Goal: Task Accomplishment & Management: Complete application form

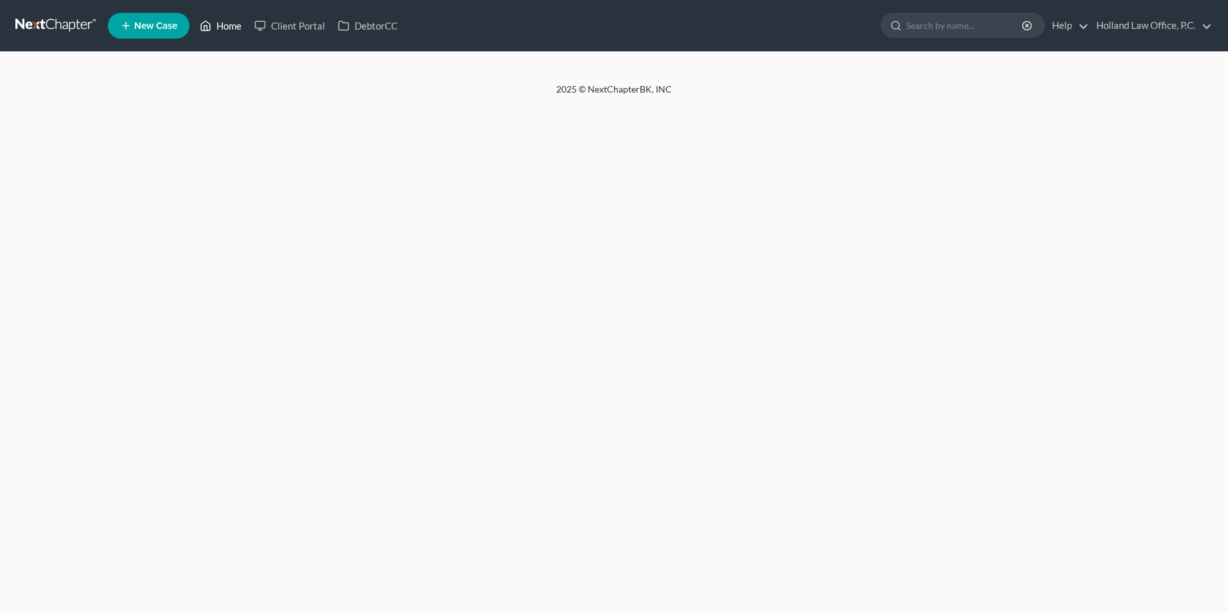
click at [211, 26] on icon at bounding box center [206, 25] width 12 height 15
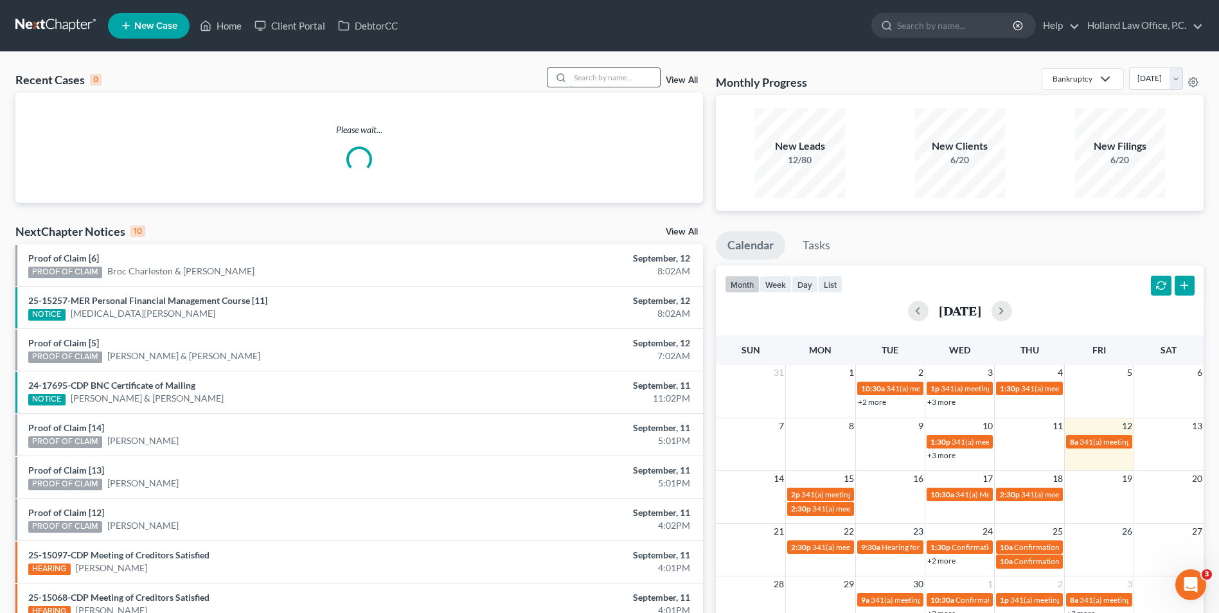
click at [605, 73] on input "search" at bounding box center [615, 77] width 90 height 19
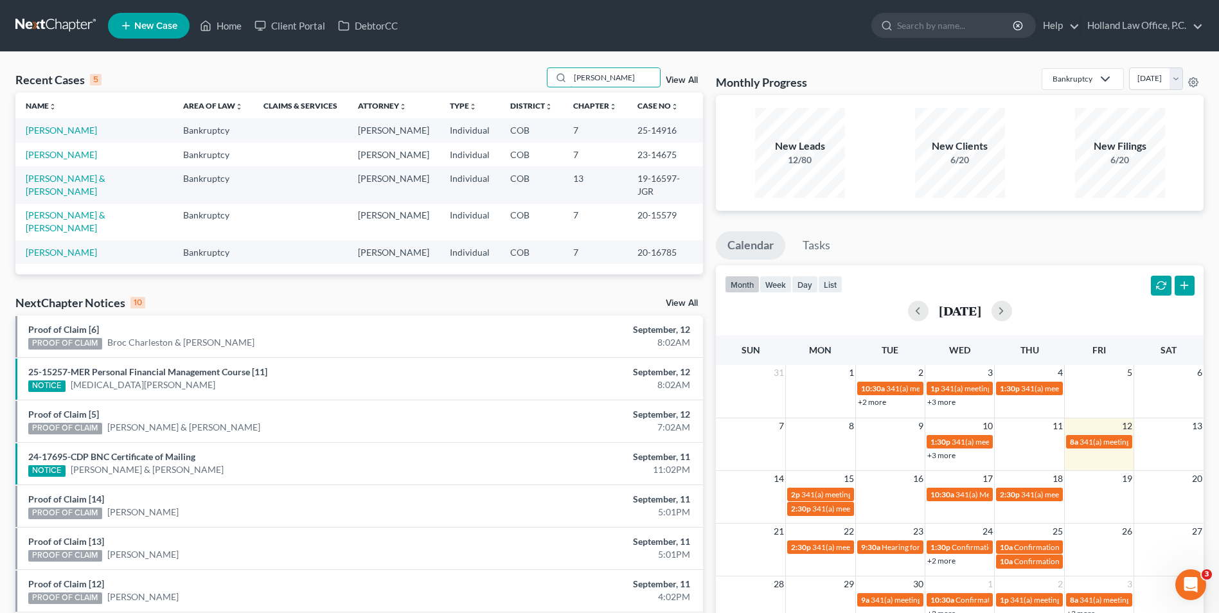
type input "[PERSON_NAME]"
click at [51, 129] on link "[PERSON_NAME]" at bounding box center [61, 130] width 71 height 11
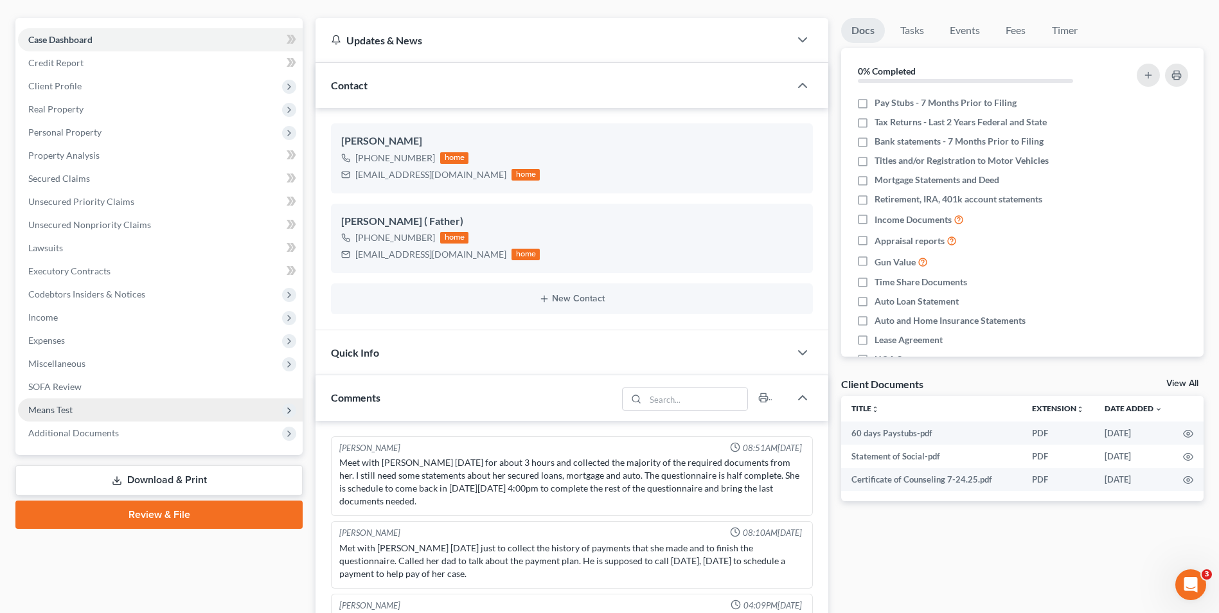
scroll to position [128, 0]
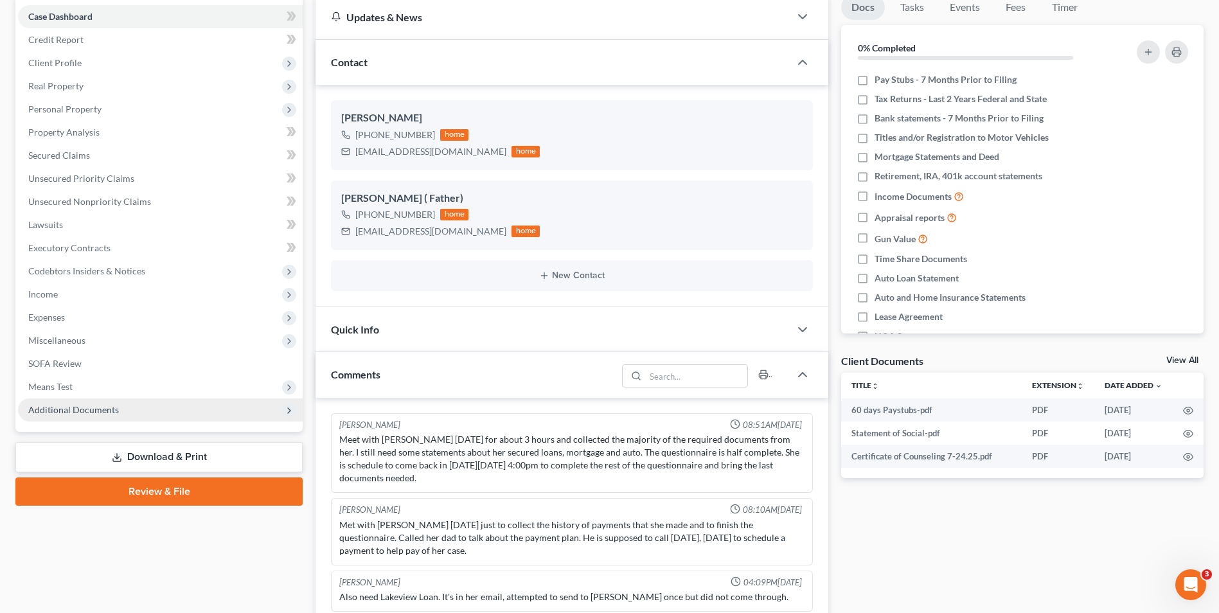
click at [92, 418] on span "Additional Documents" at bounding box center [160, 409] width 285 height 23
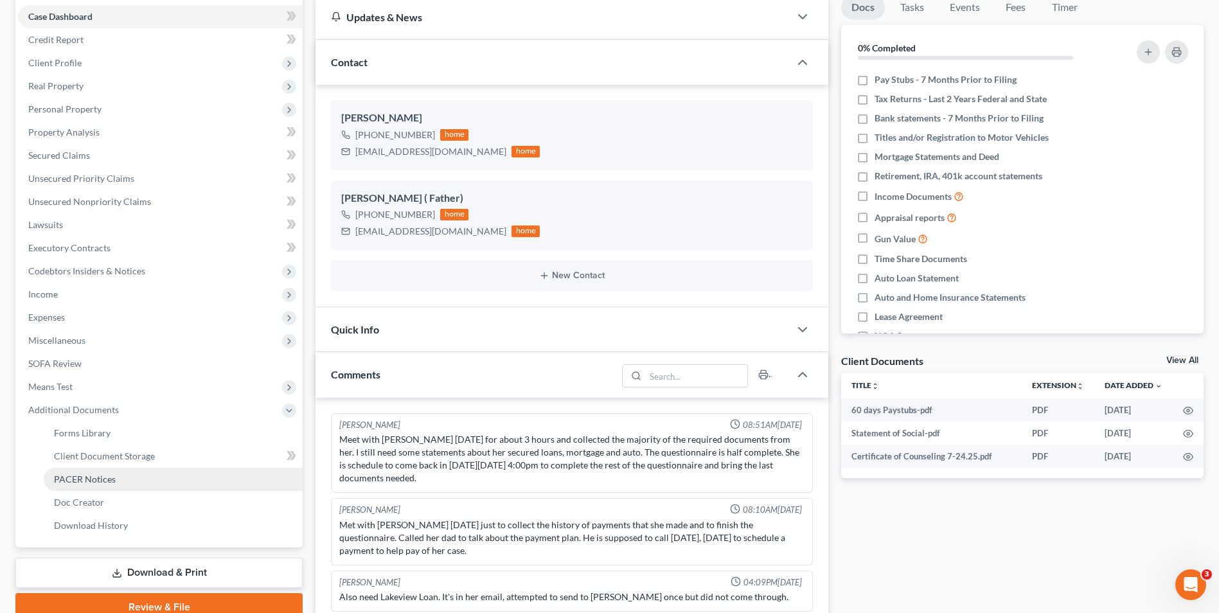
click at [80, 472] on link "PACER Notices" at bounding box center [173, 479] width 259 height 23
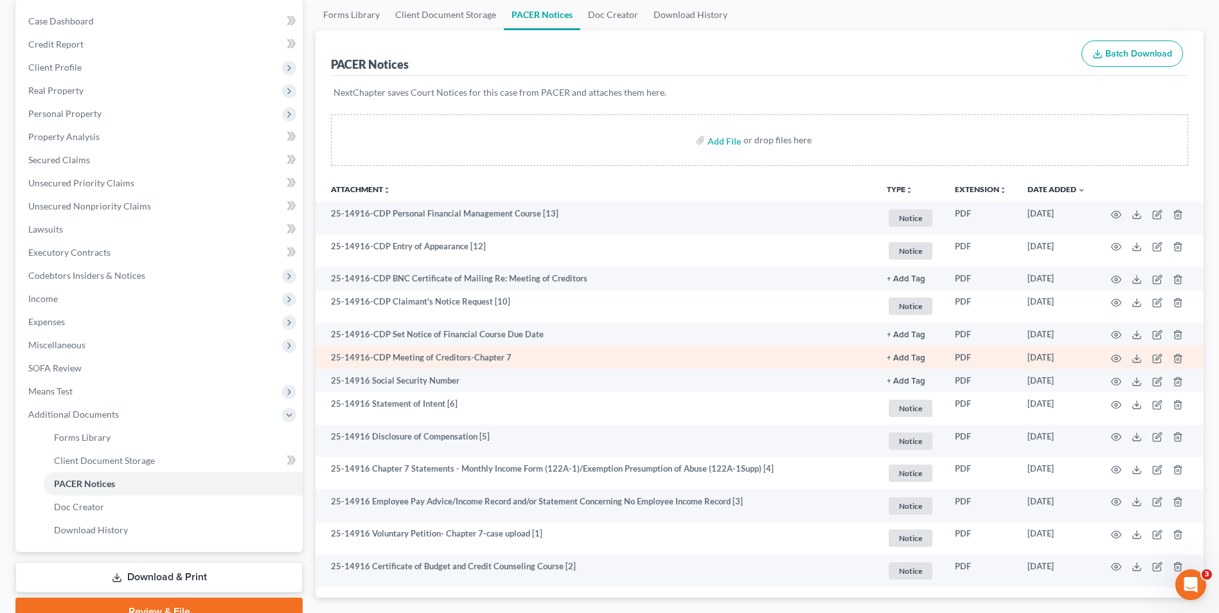
scroll to position [128, 0]
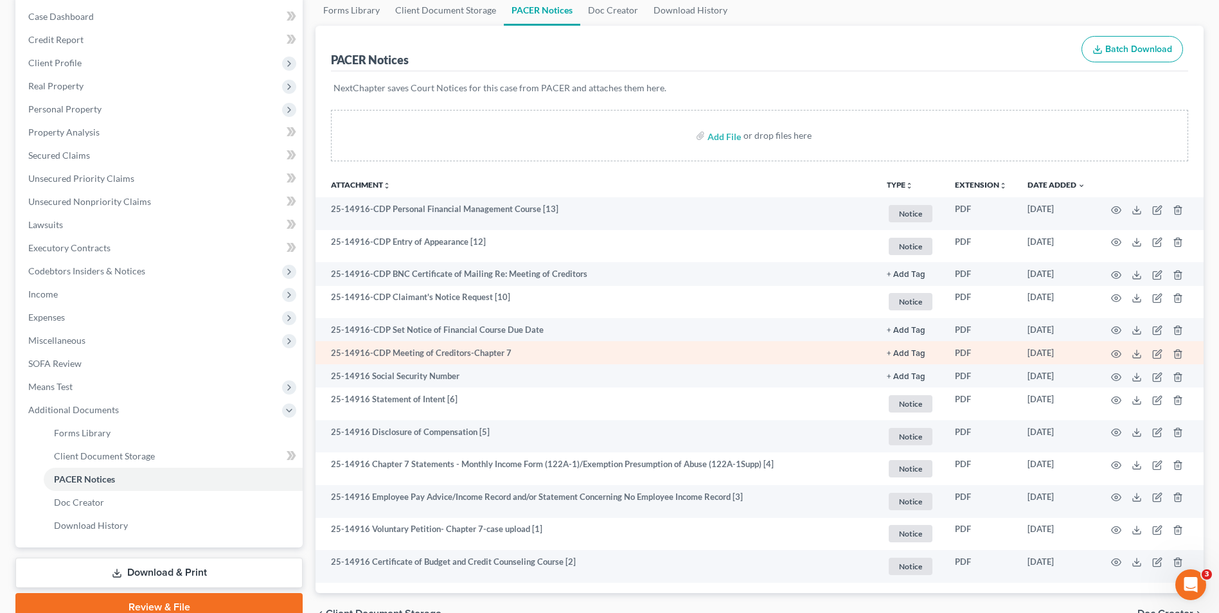
click at [1122, 356] on td at bounding box center [1149, 352] width 108 height 23
click at [1117, 356] on icon "button" at bounding box center [1116, 354] width 10 height 10
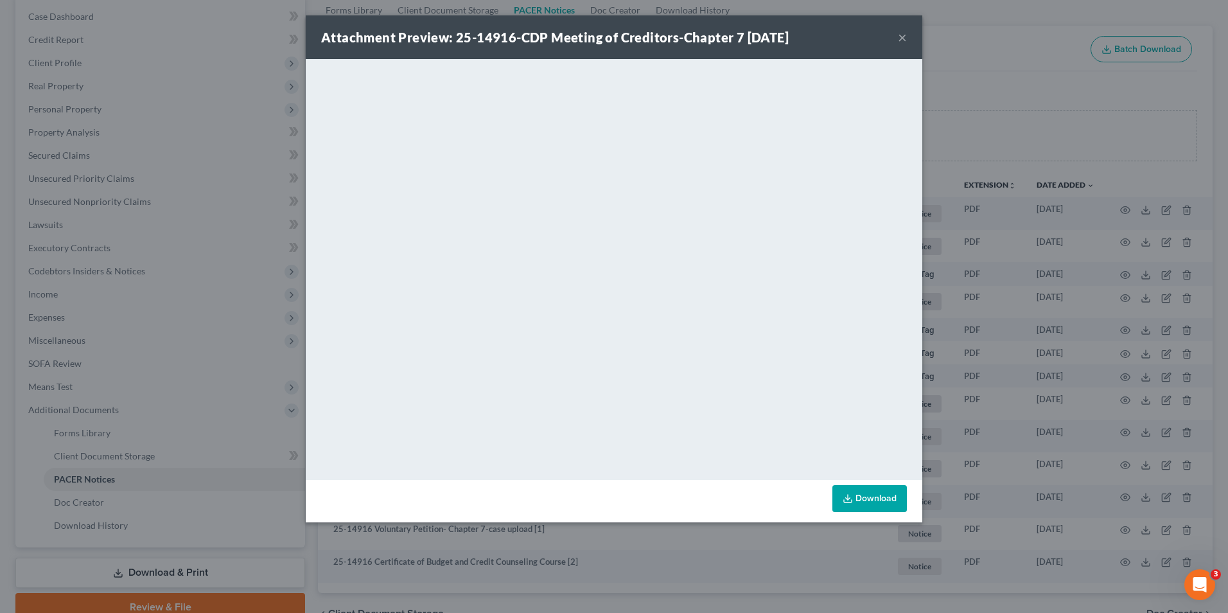
click at [906, 39] on button "×" at bounding box center [902, 37] width 9 height 15
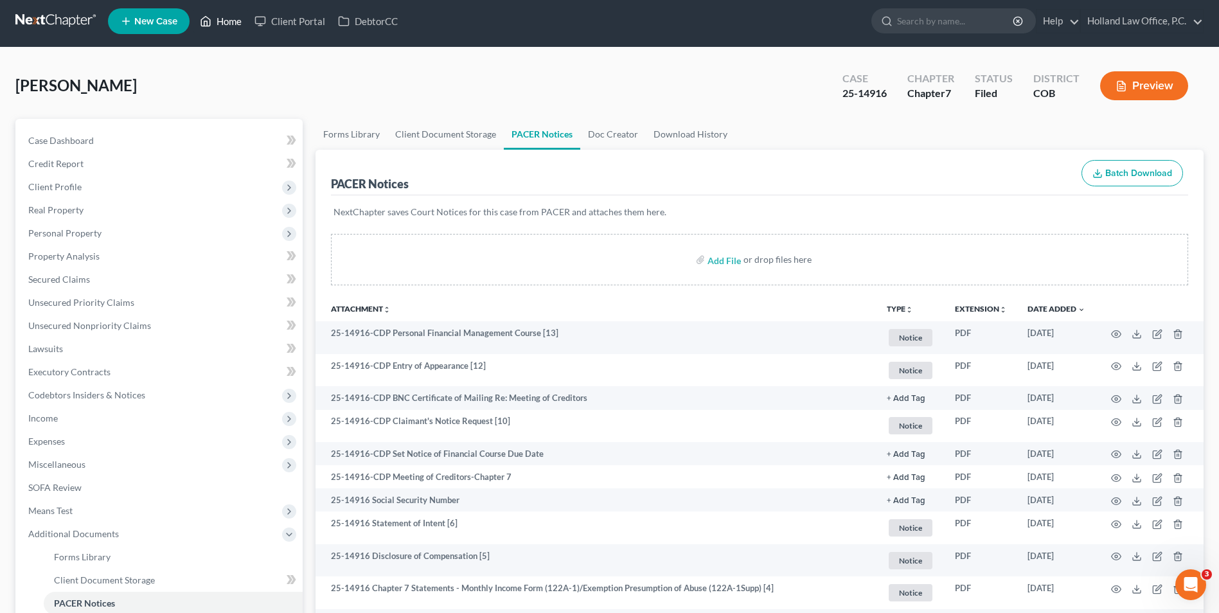
scroll to position [0, 0]
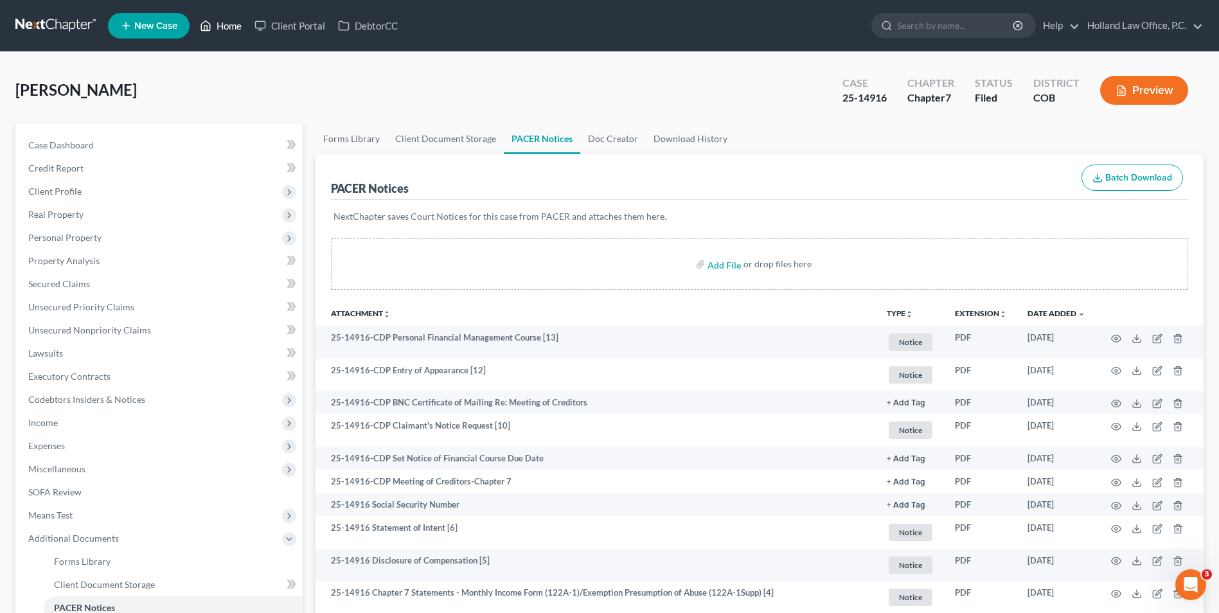
click at [229, 29] on link "Home" at bounding box center [220, 25] width 55 height 23
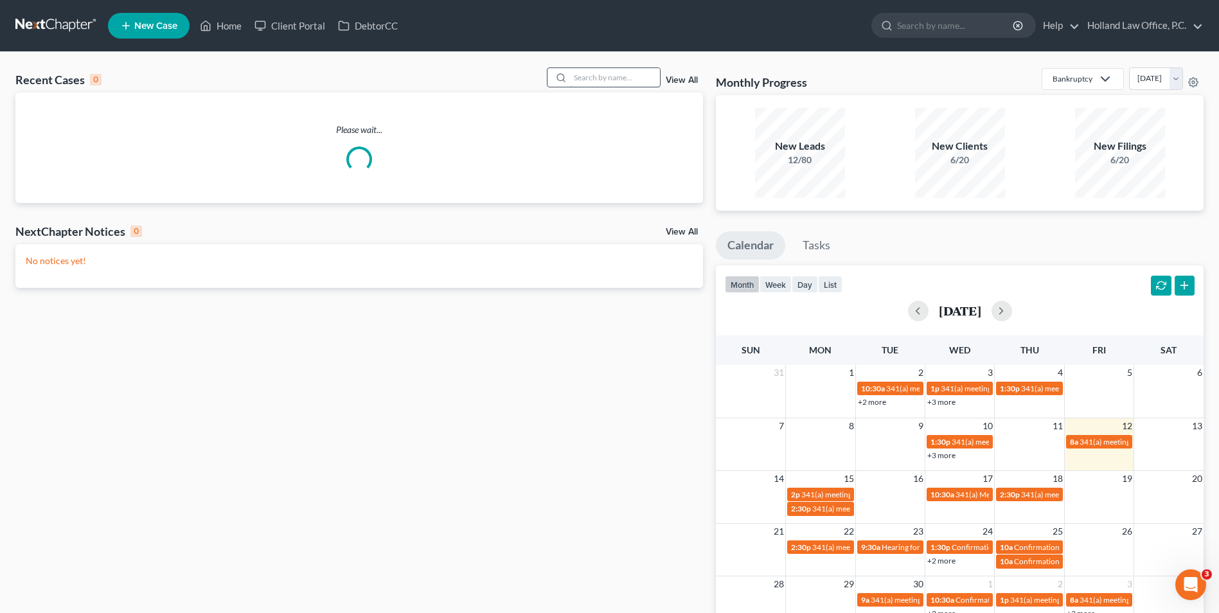
click at [580, 72] on input "search" at bounding box center [615, 77] width 90 height 19
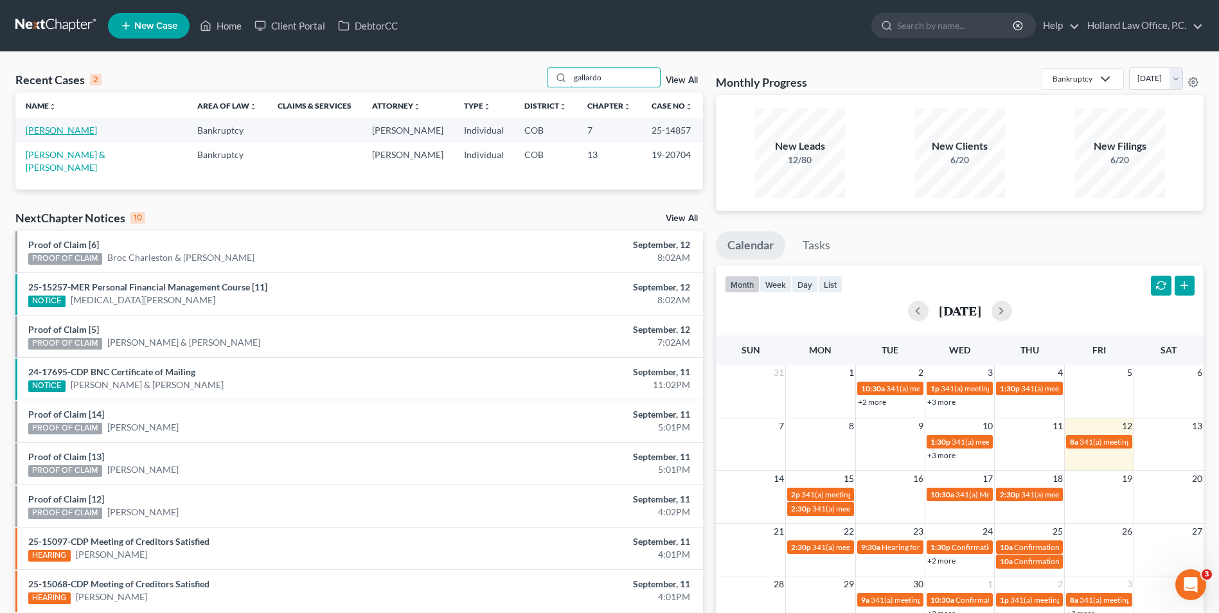
type input "gallardo"
click at [84, 131] on link "[PERSON_NAME]" at bounding box center [61, 130] width 71 height 11
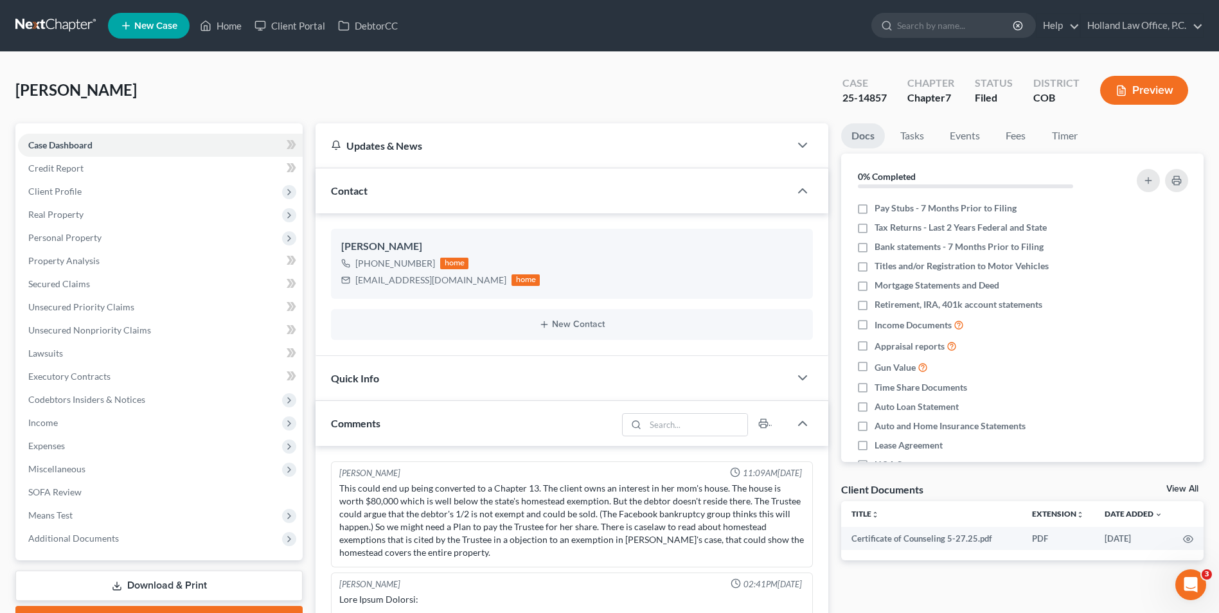
scroll to position [1980, 0]
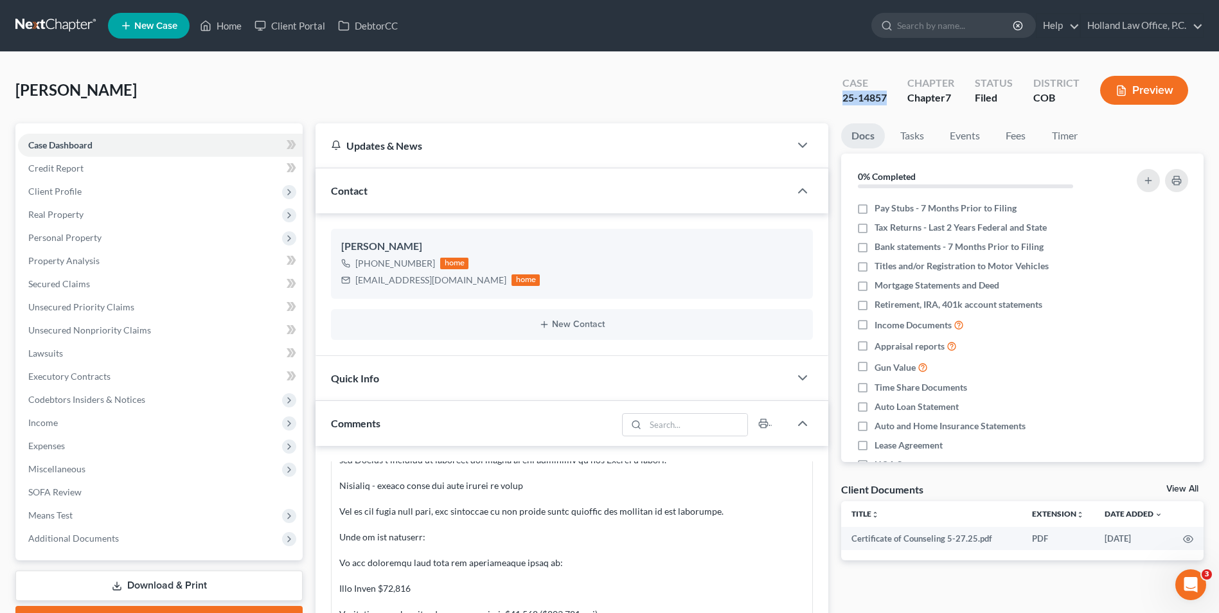
drag, startPoint x: 892, startPoint y: 97, endPoint x: 845, endPoint y: 102, distance: 46.5
click at [845, 102] on div "Case 25-14857" at bounding box center [864, 92] width 65 height 38
copy div "25-14857"
click at [215, 36] on link "Home" at bounding box center [220, 25] width 55 height 23
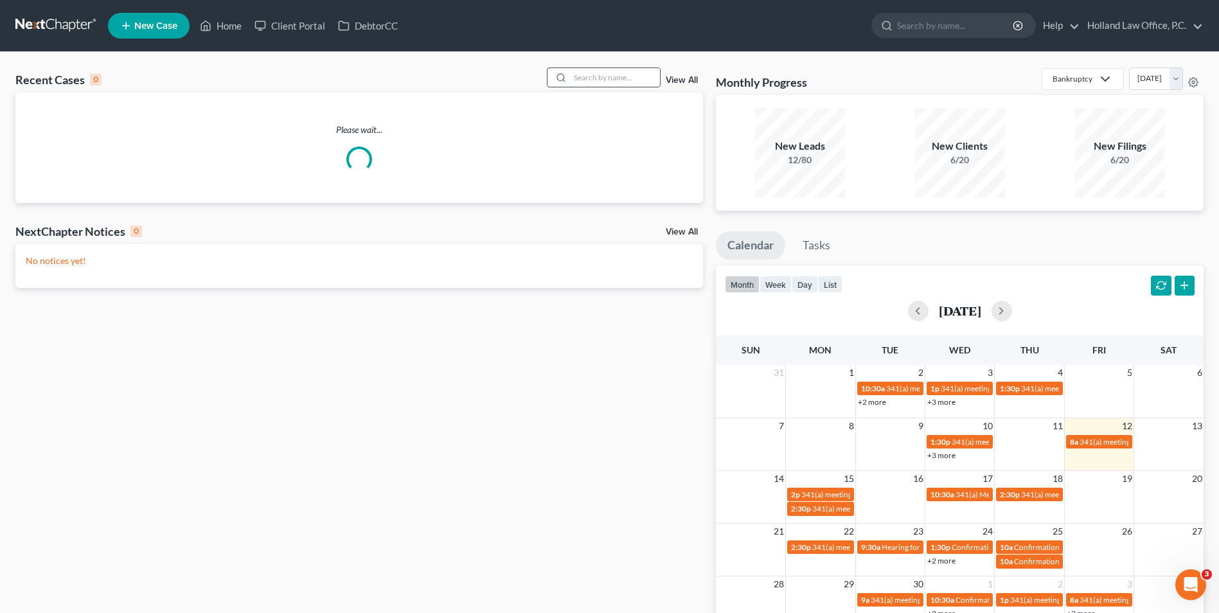
click at [599, 76] on input "search" at bounding box center [615, 77] width 90 height 19
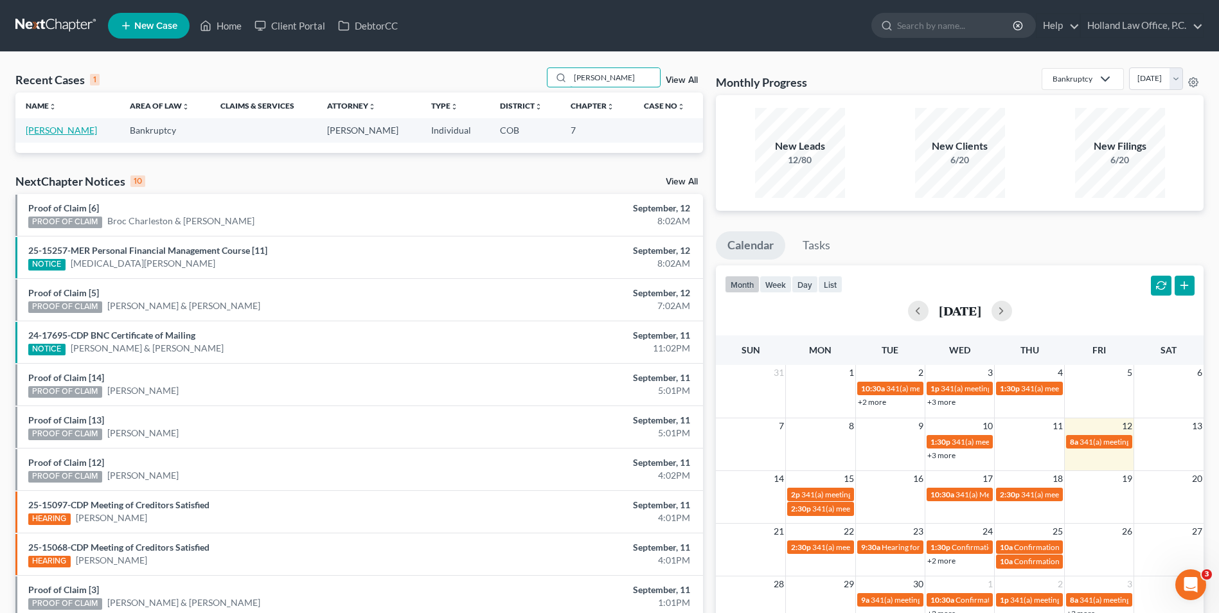
type input "[PERSON_NAME]"
click at [41, 130] on link "[PERSON_NAME]" at bounding box center [61, 130] width 71 height 11
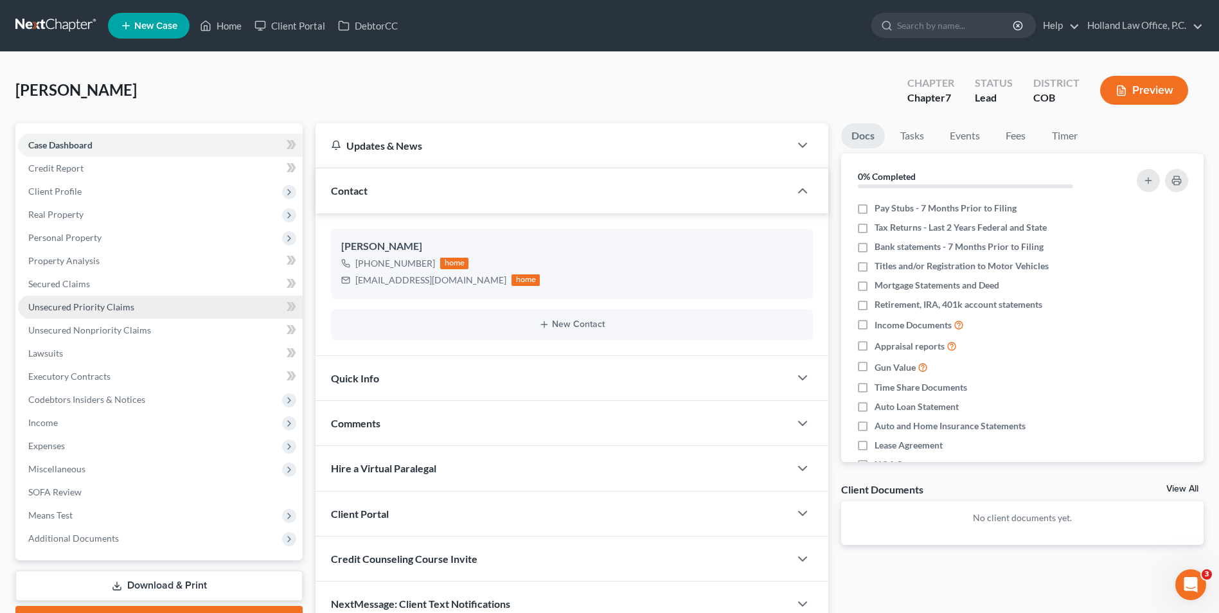
scroll to position [64, 0]
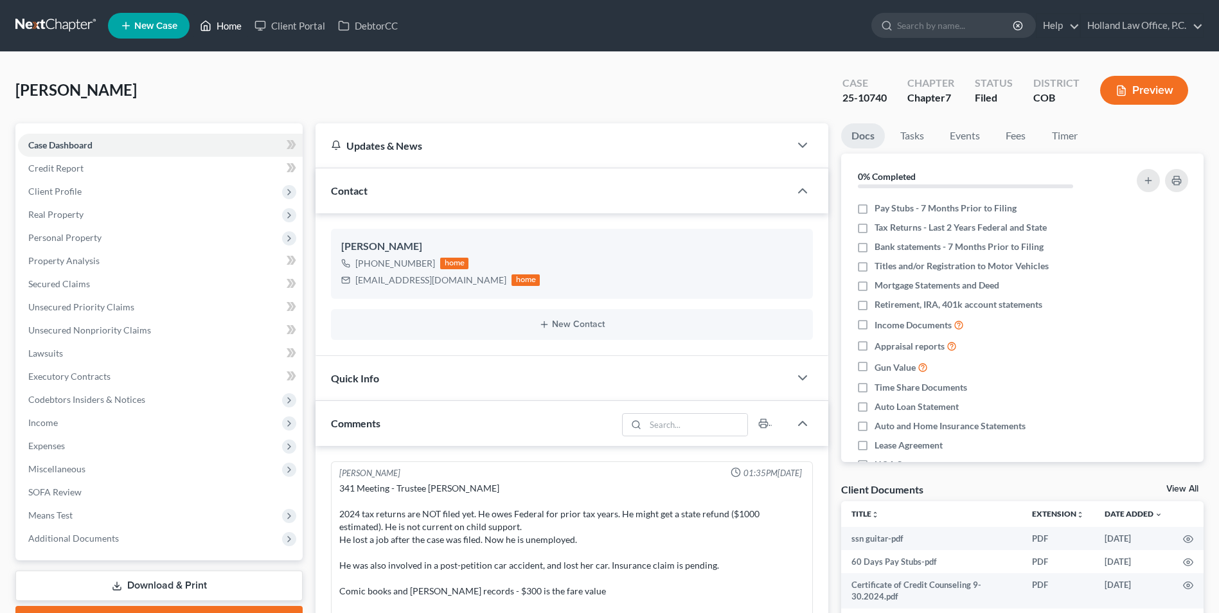
scroll to position [16, 0]
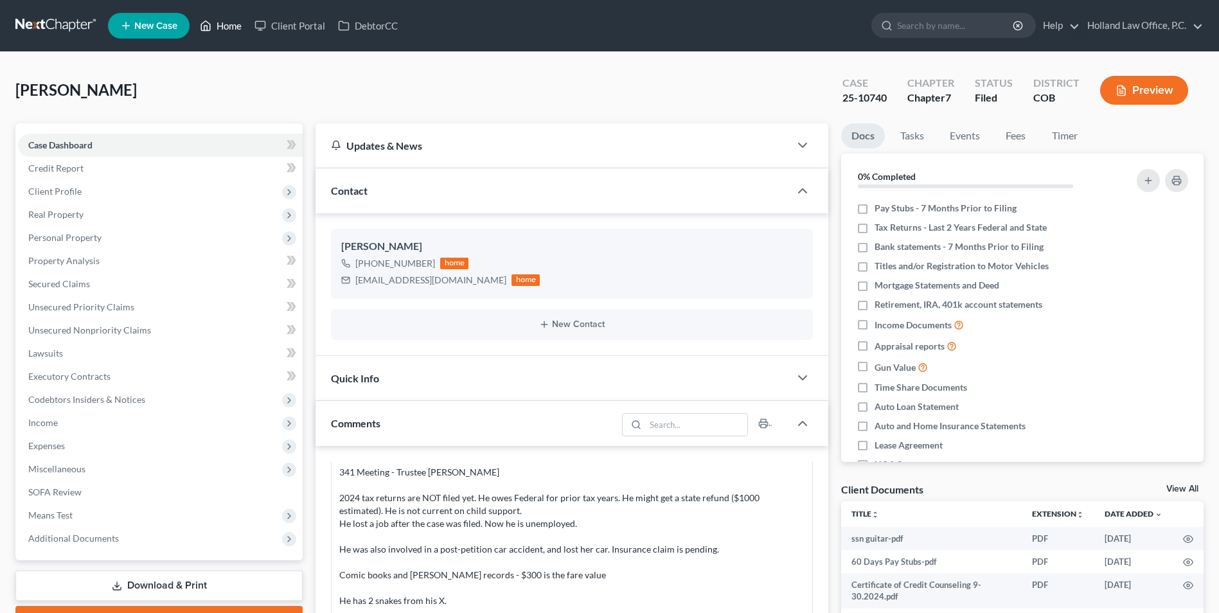
click at [230, 26] on link "Home" at bounding box center [220, 25] width 55 height 23
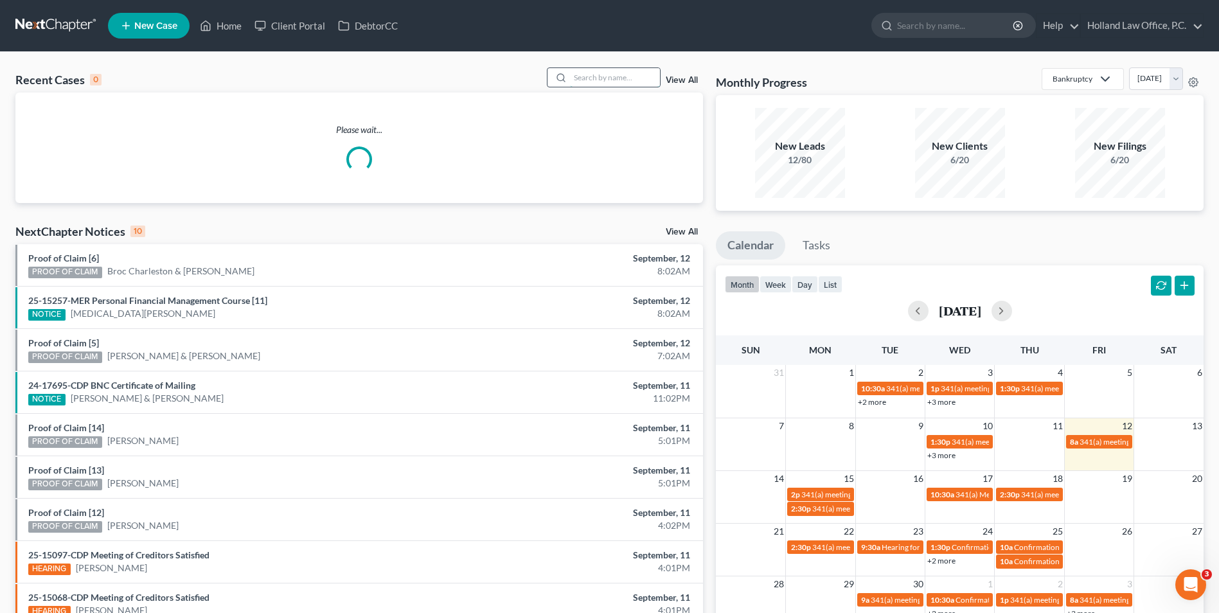
click at [611, 80] on input "search" at bounding box center [615, 77] width 90 height 19
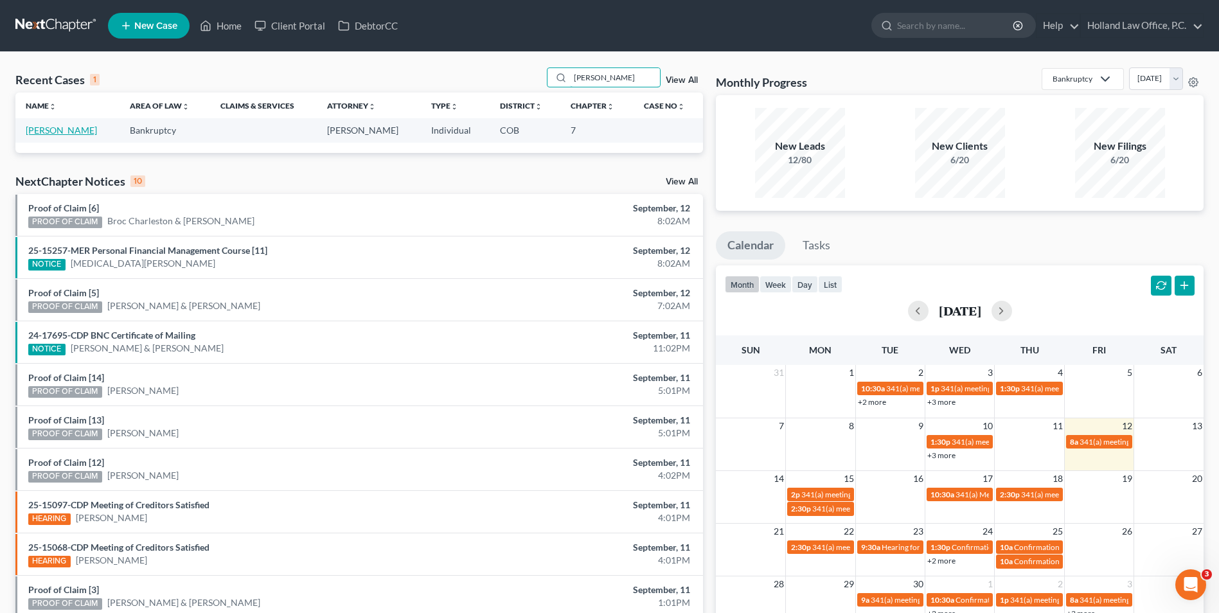
type input "[PERSON_NAME]"
click at [68, 129] on link "[PERSON_NAME]" at bounding box center [61, 130] width 71 height 11
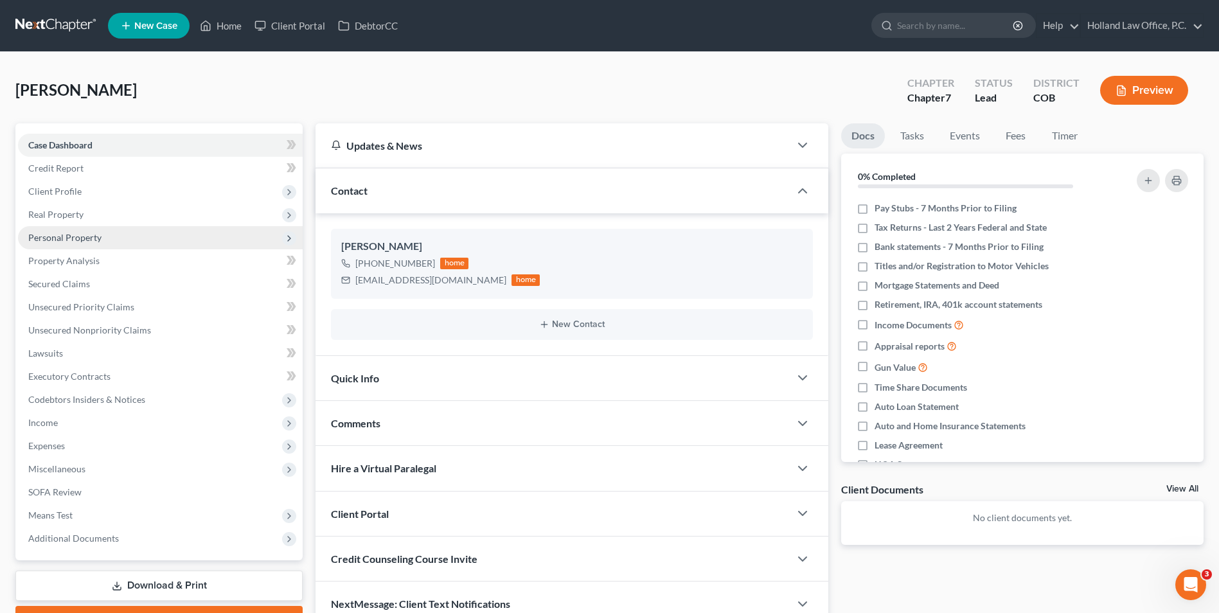
click at [80, 232] on span "Personal Property" at bounding box center [64, 237] width 73 height 11
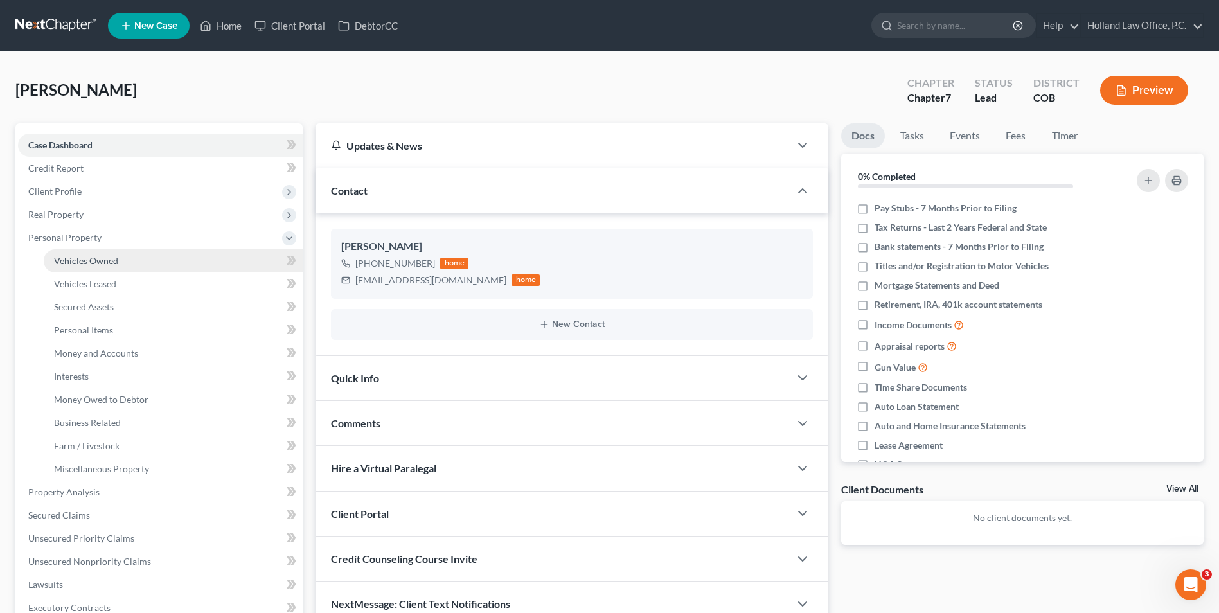
click at [80, 252] on link "Vehicles Owned" at bounding box center [173, 260] width 259 height 23
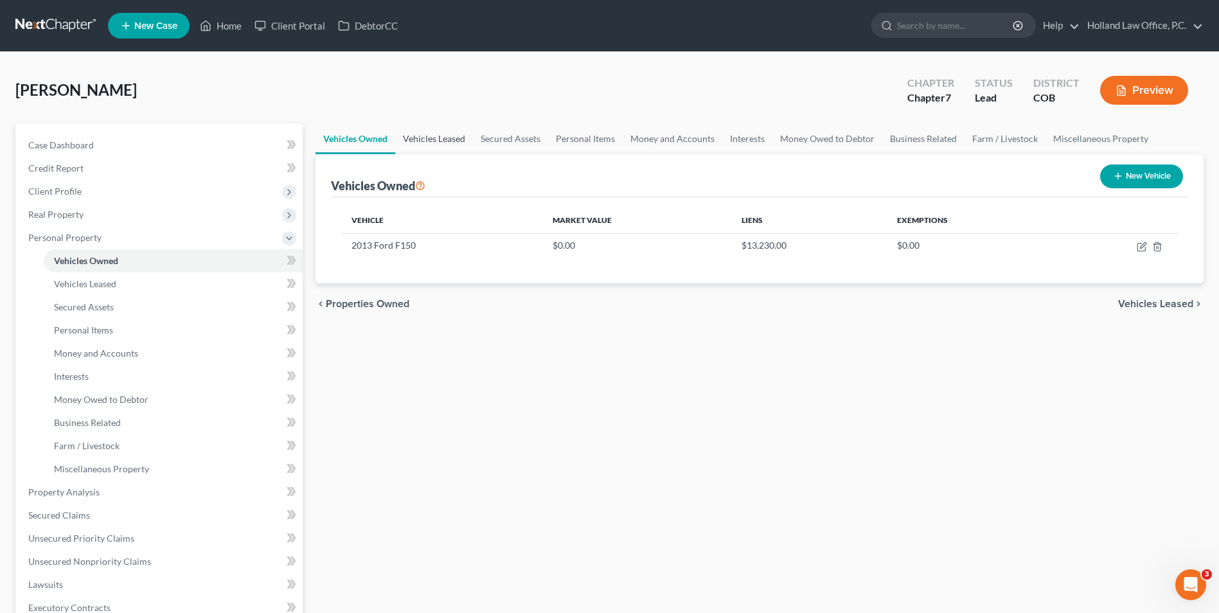
click at [423, 141] on link "Vehicles Leased" at bounding box center [434, 138] width 78 height 31
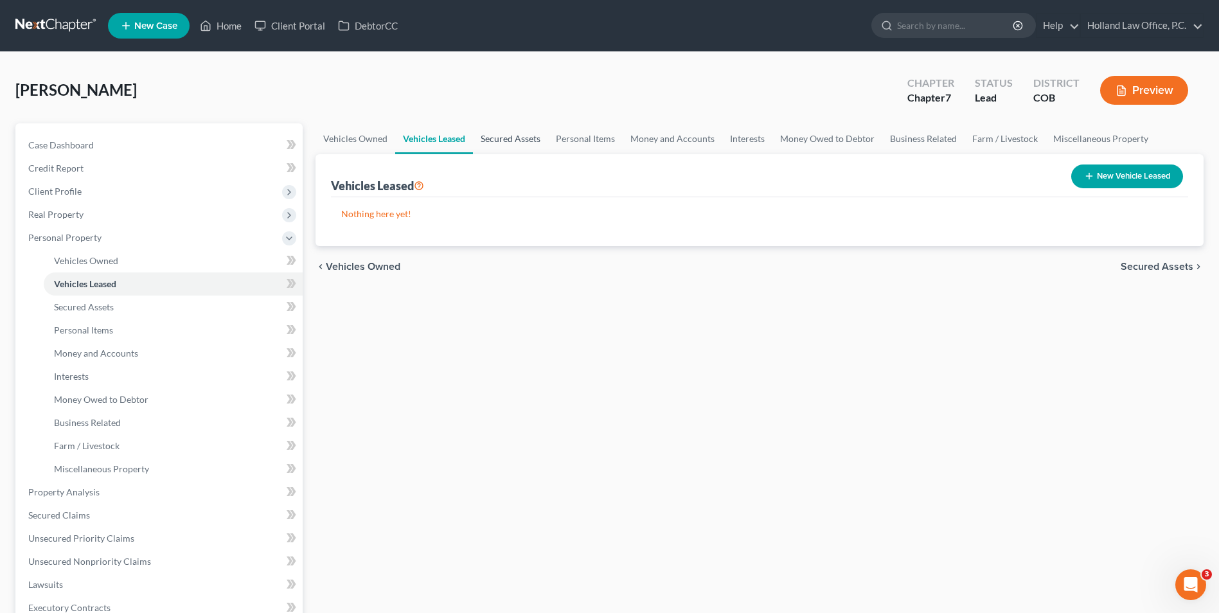
click at [532, 143] on link "Secured Assets" at bounding box center [510, 138] width 75 height 31
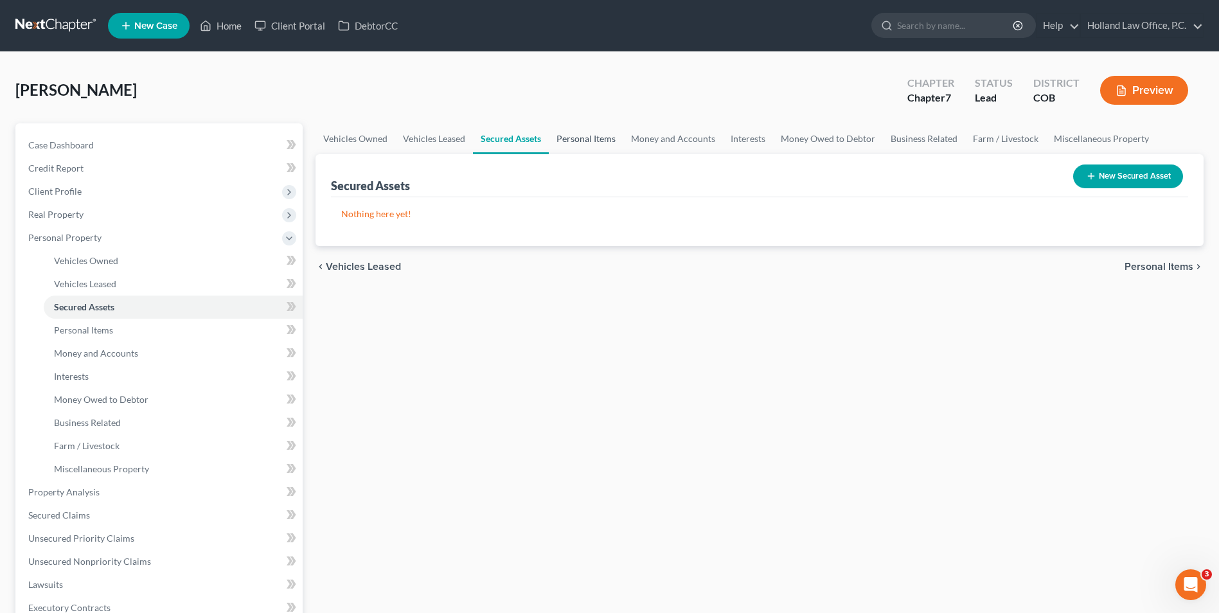
click at [578, 139] on link "Personal Items" at bounding box center [586, 138] width 75 height 31
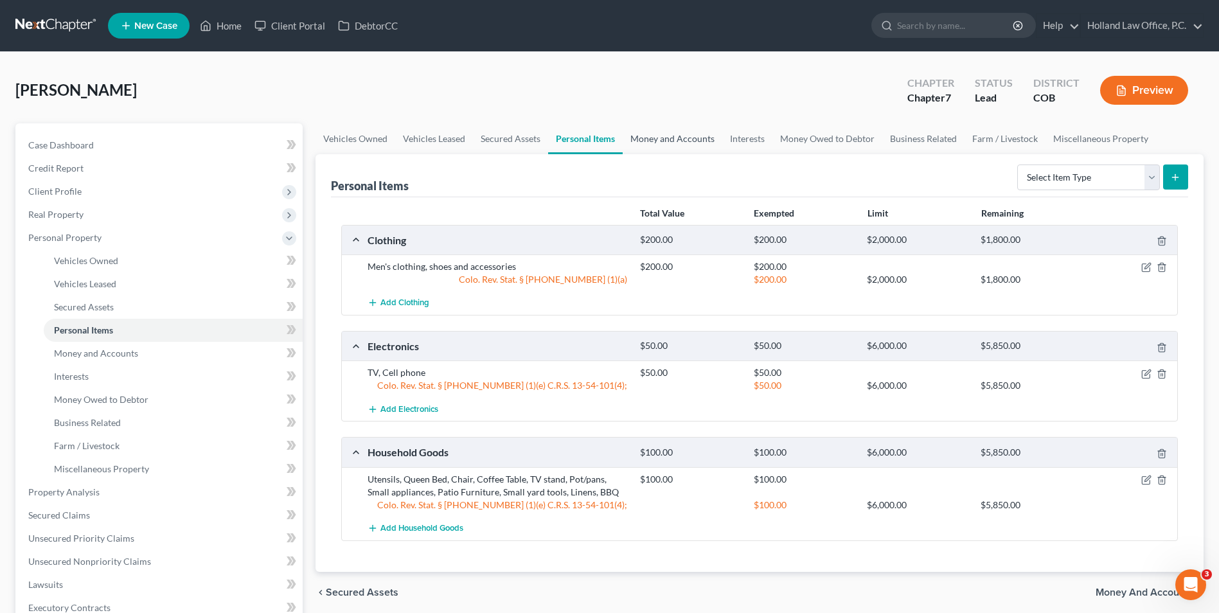
click at [705, 138] on link "Money and Accounts" at bounding box center [673, 138] width 100 height 31
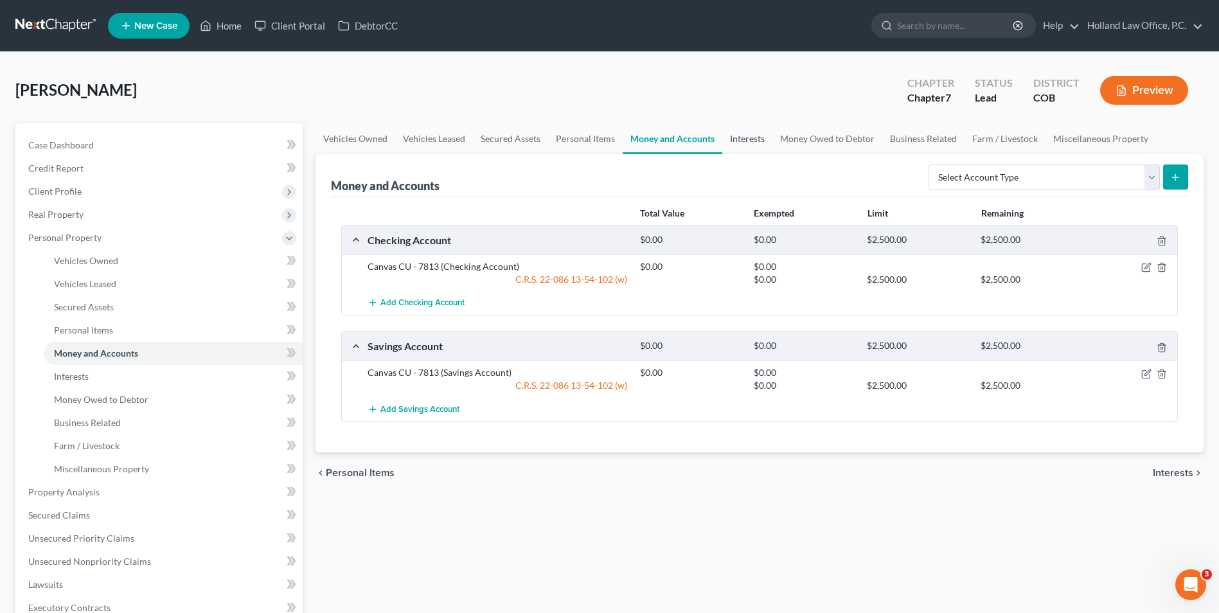
click at [751, 137] on link "Interests" at bounding box center [747, 138] width 50 height 31
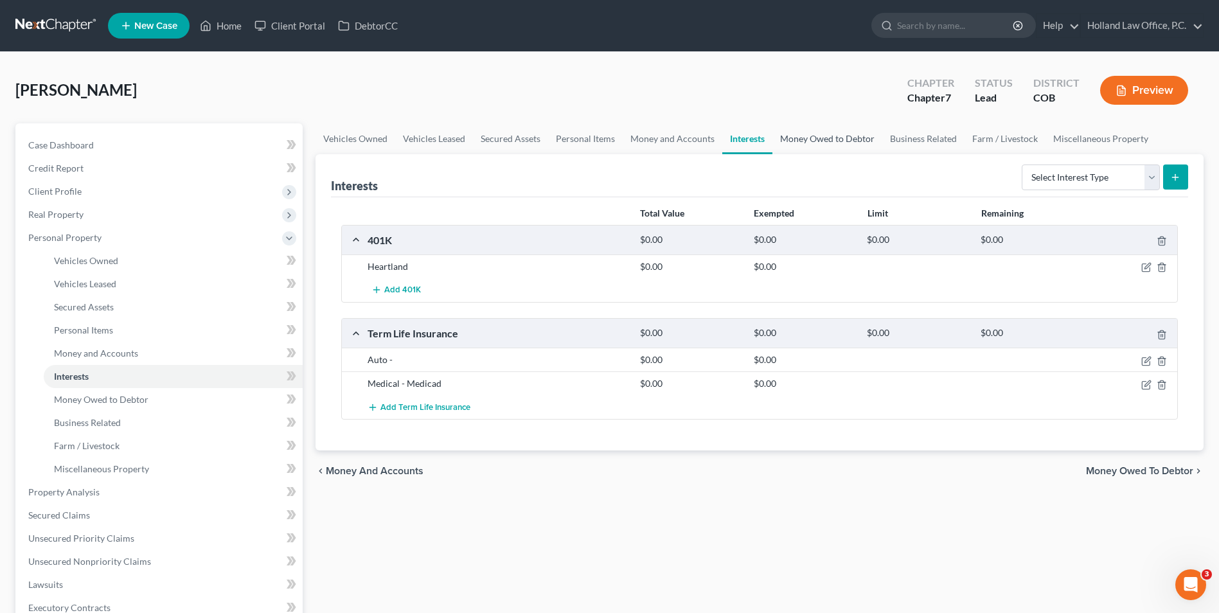
click at [828, 135] on link "Money Owed to Debtor" at bounding box center [827, 138] width 110 height 31
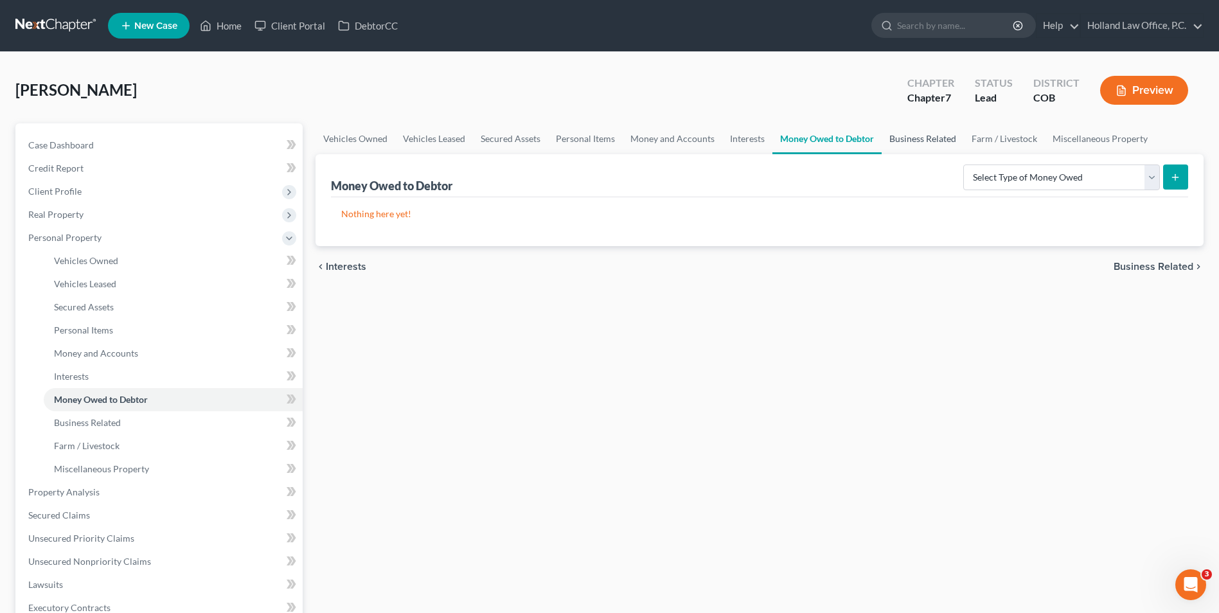
click at [888, 128] on link "Business Related" at bounding box center [922, 138] width 82 height 31
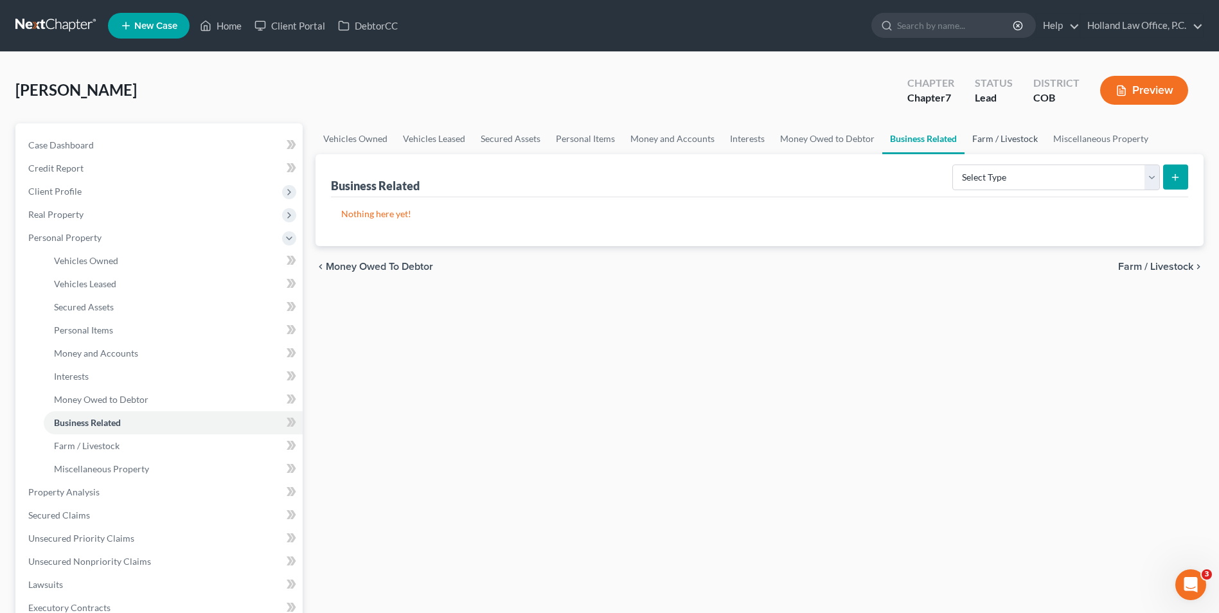
click at [995, 143] on link "Farm / Livestock" at bounding box center [1004, 138] width 81 height 31
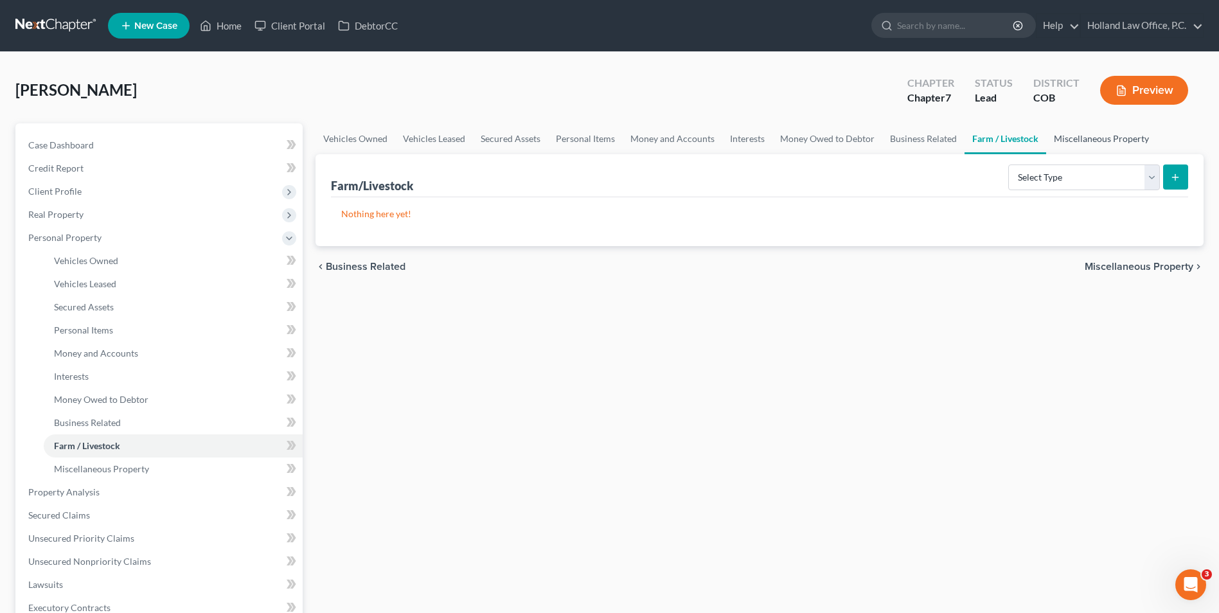
click at [1115, 147] on link "Miscellaneous Property" at bounding box center [1101, 138] width 111 height 31
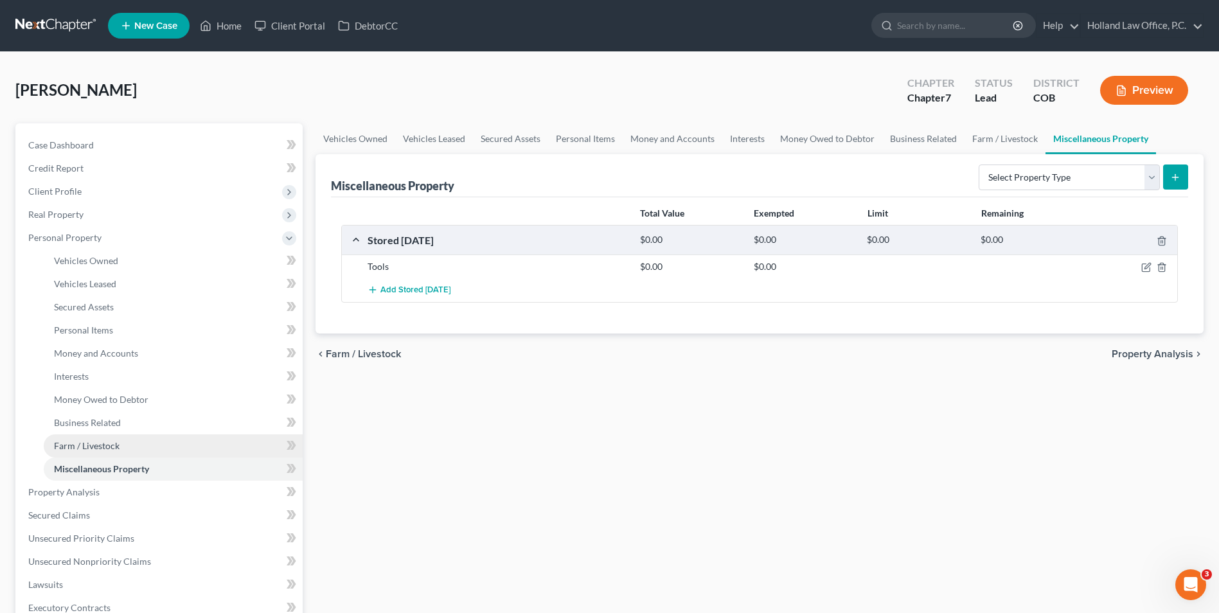
scroll to position [64, 0]
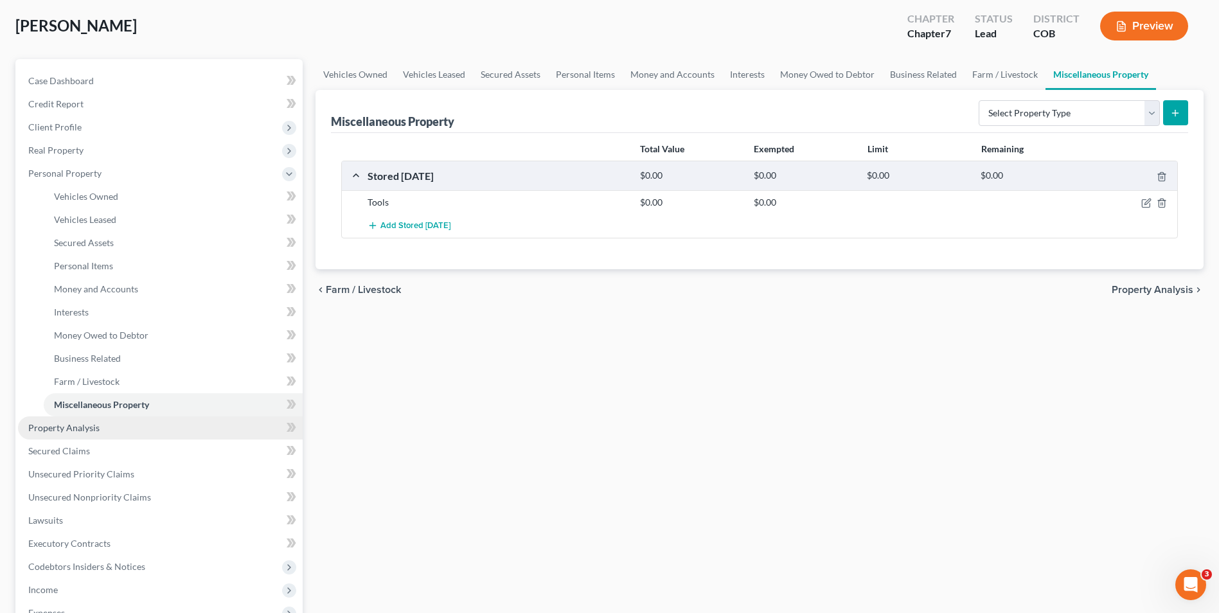
click at [87, 438] on link "Property Analysis" at bounding box center [160, 427] width 285 height 23
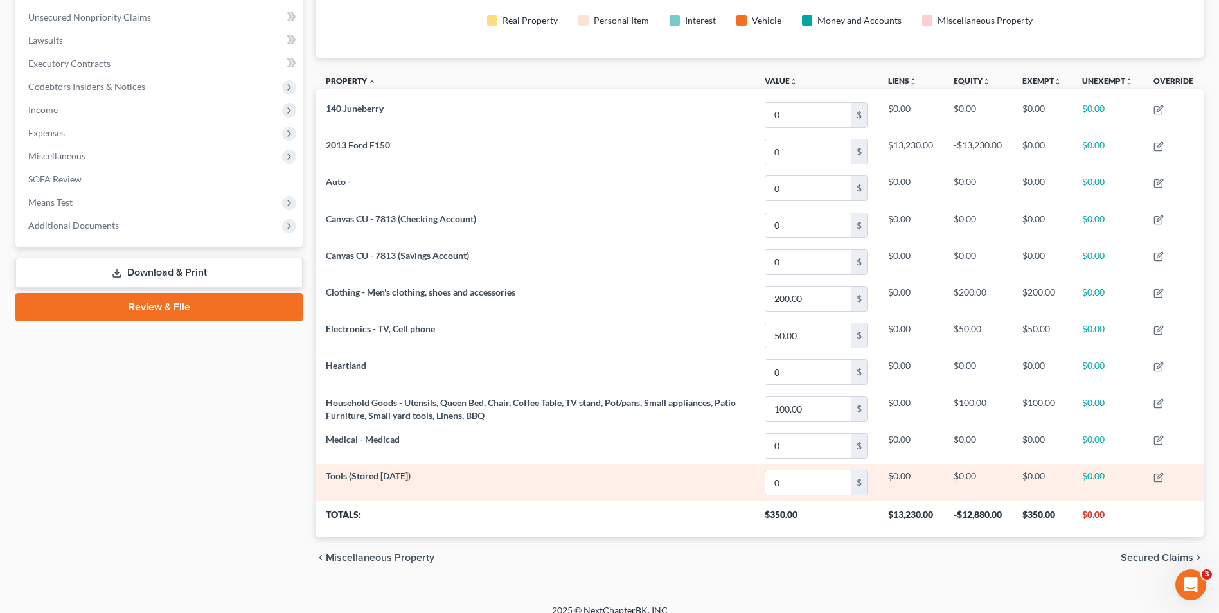
scroll to position [321, 0]
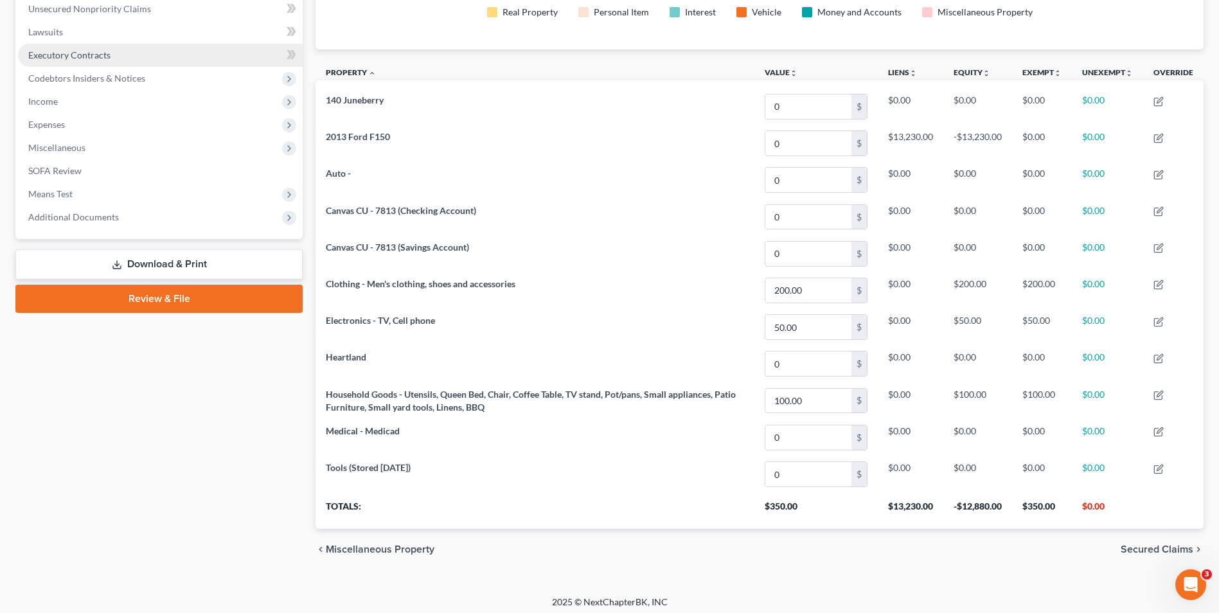
click at [57, 57] on span "Executory Contracts" at bounding box center [69, 54] width 82 height 11
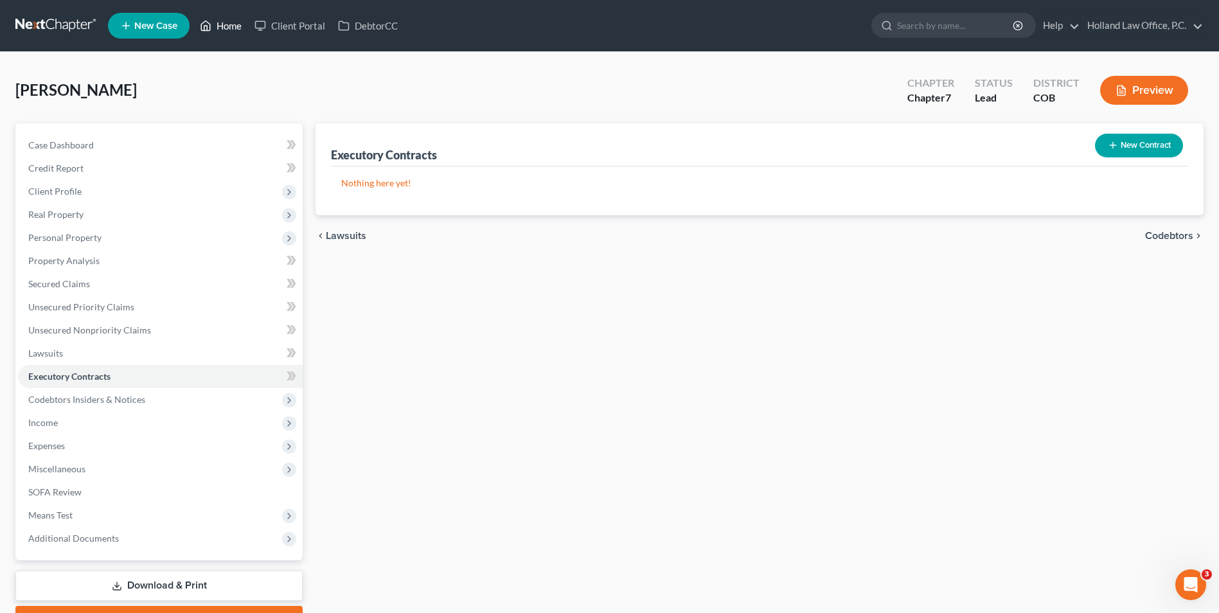
click at [226, 14] on link "Home" at bounding box center [220, 25] width 55 height 23
